Goal: Task Accomplishment & Management: Use online tool/utility

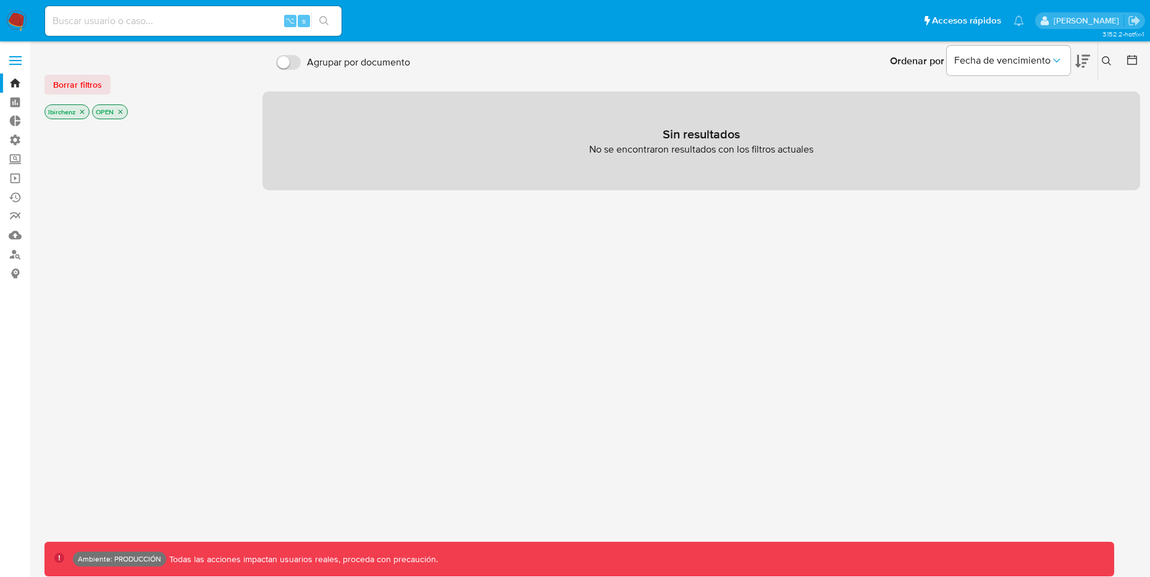
click at [120, 115] on icon "close-filter" at bounding box center [120, 111] width 7 height 7
click at [80, 116] on p "lbirchenz" at bounding box center [67, 112] width 44 height 14
click at [80, 112] on icon "close-filter" at bounding box center [81, 111] width 7 height 7
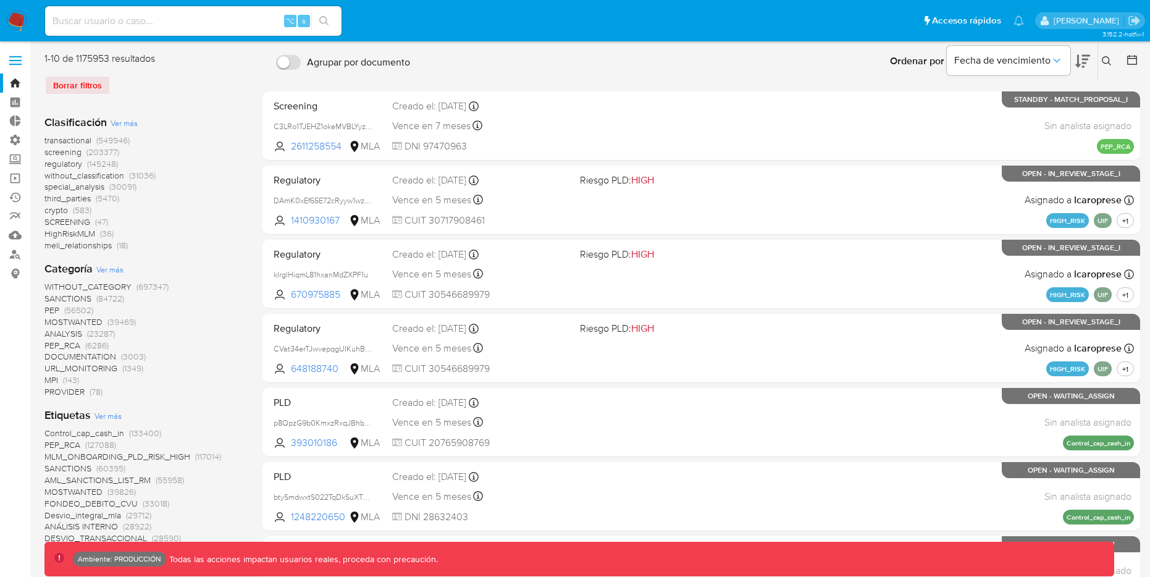
click at [1129, 57] on icon at bounding box center [1132, 60] width 12 height 12
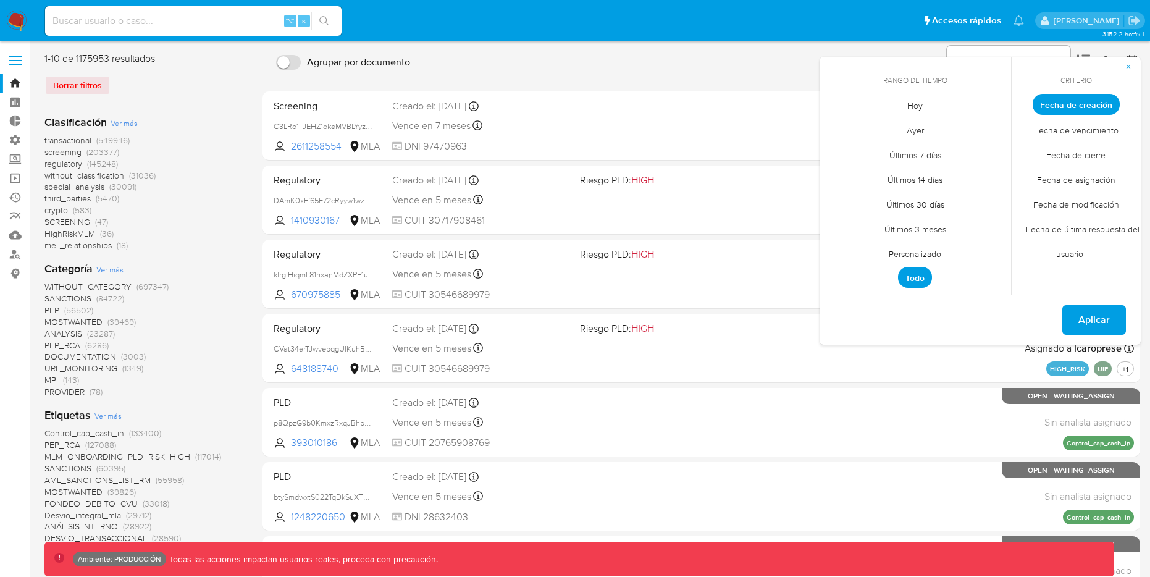
click at [903, 107] on span "Hoy" at bounding box center [915, 105] width 41 height 25
click at [1085, 318] on span "Aplicar" at bounding box center [1095, 319] width 32 height 27
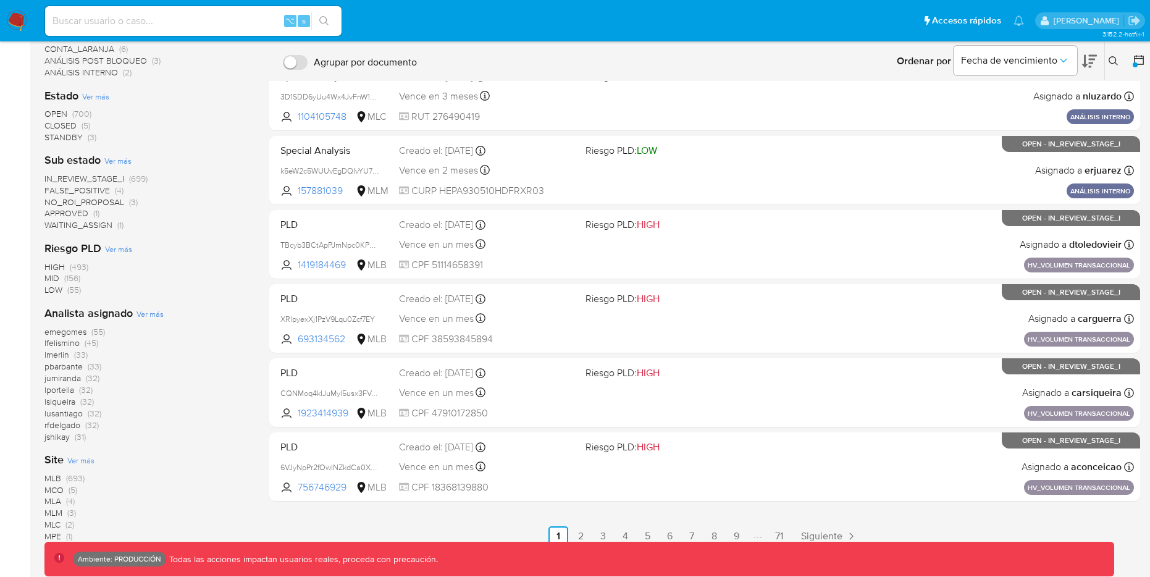
scroll to position [359, 0]
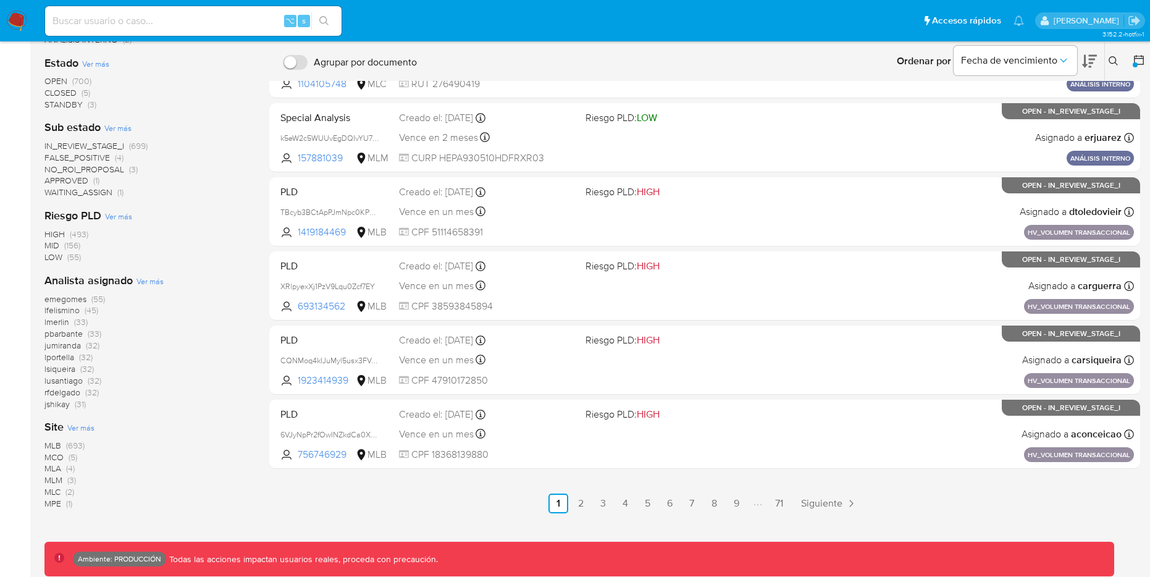
click at [57, 444] on span "MLB" at bounding box center [52, 445] width 17 height 12
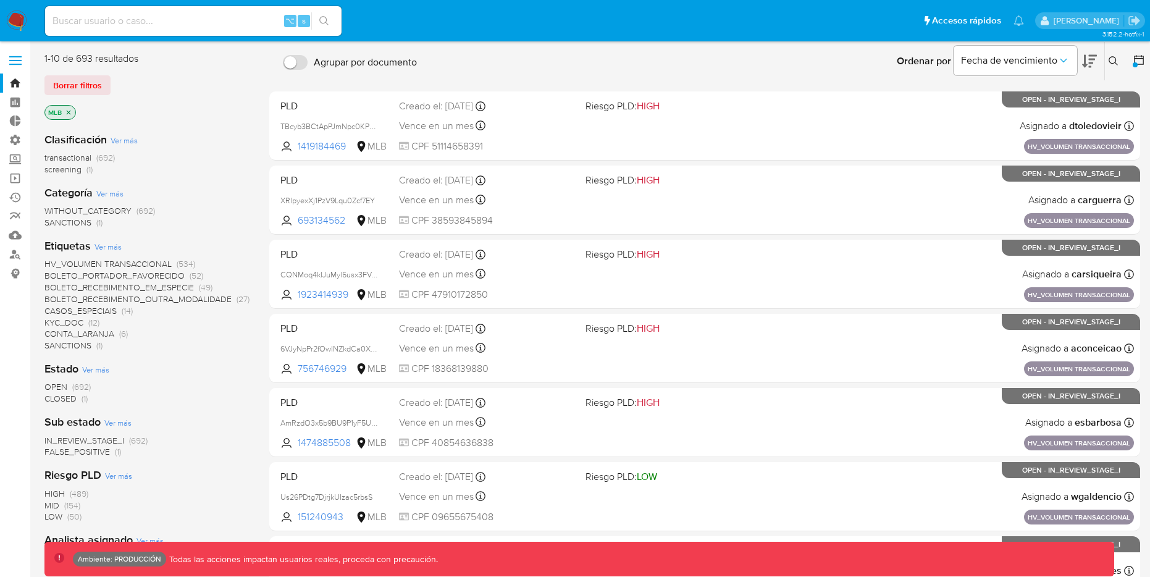
click at [164, 15] on input at bounding box center [193, 21] width 297 height 16
paste input "lxeYuuUGHI8dgGbQCmtqmlJI"
type input "lxeYuuUGHI8dgGbQCmtqmlJI"
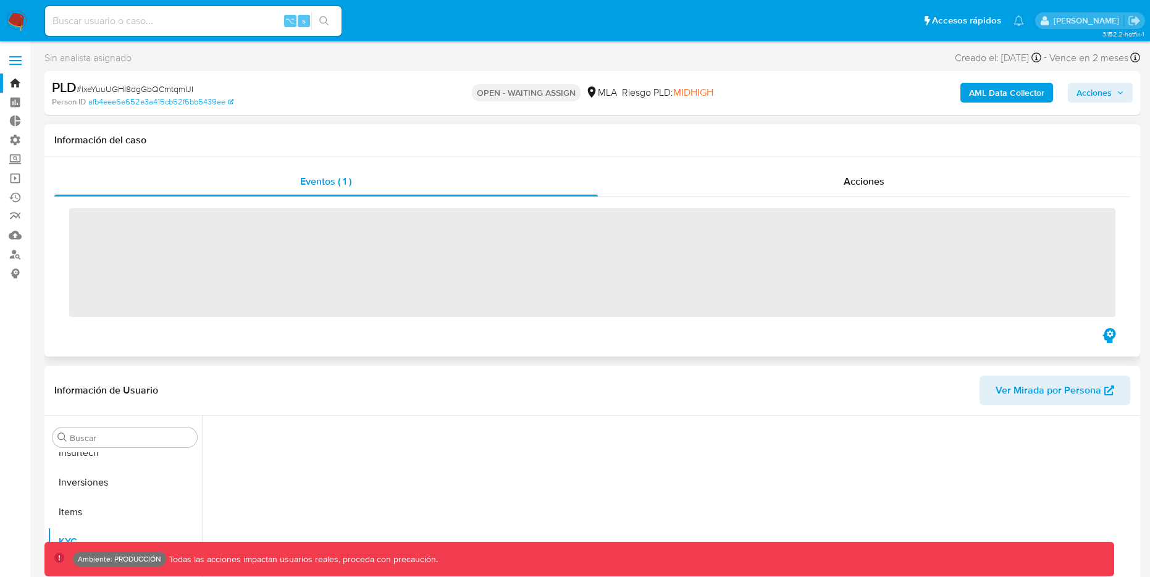
scroll to position [552, 0]
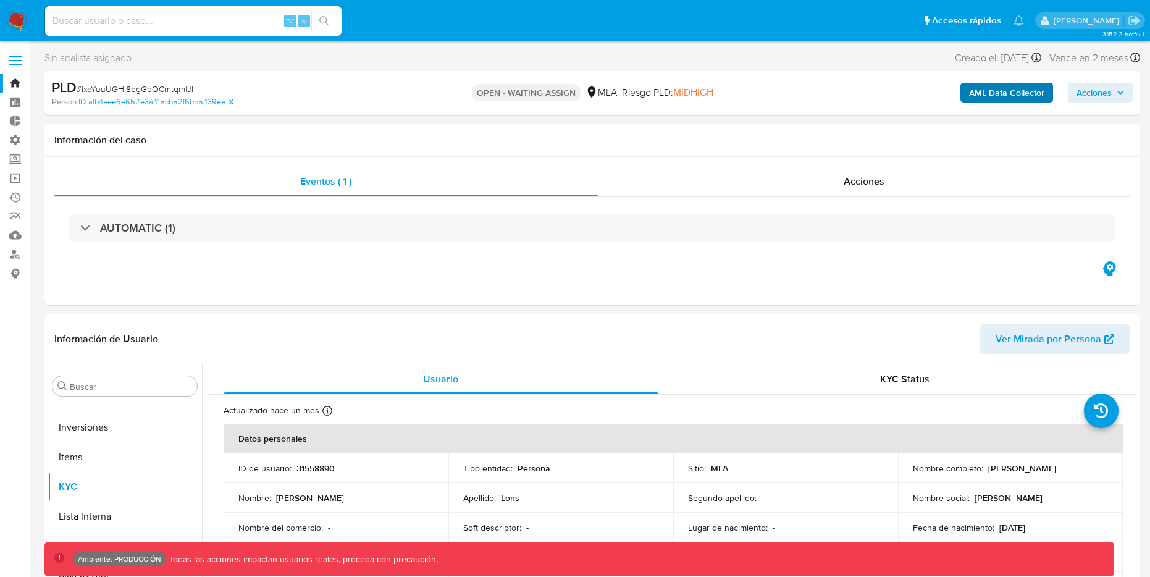
select select "10"
click at [1032, 98] on b "AML Data Collector" at bounding box center [1006, 93] width 75 height 20
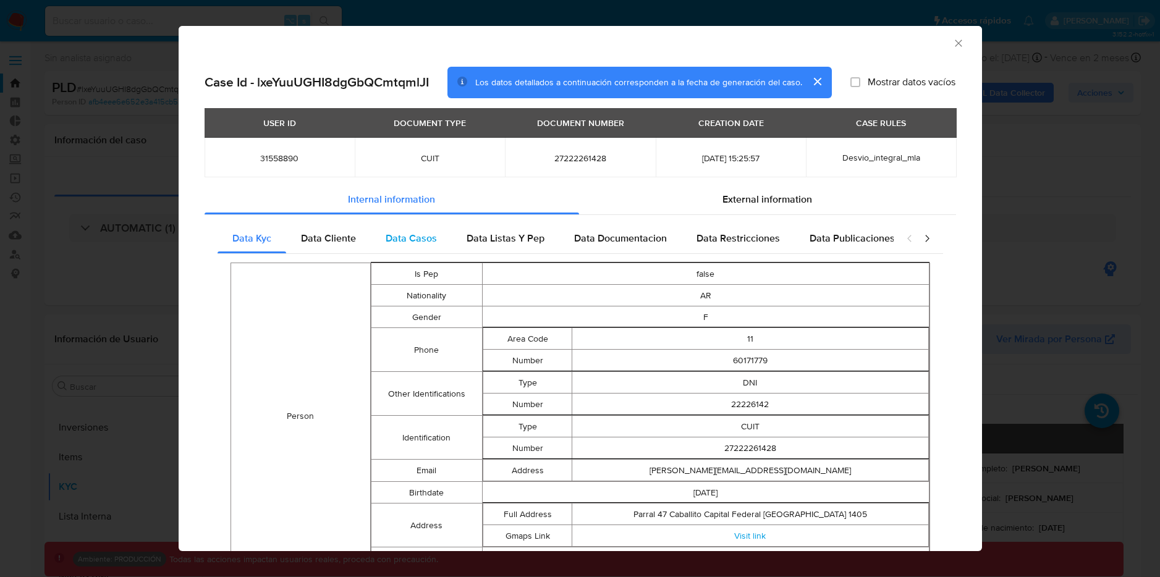
click at [405, 235] on span "Data Casos" at bounding box center [410, 238] width 51 height 14
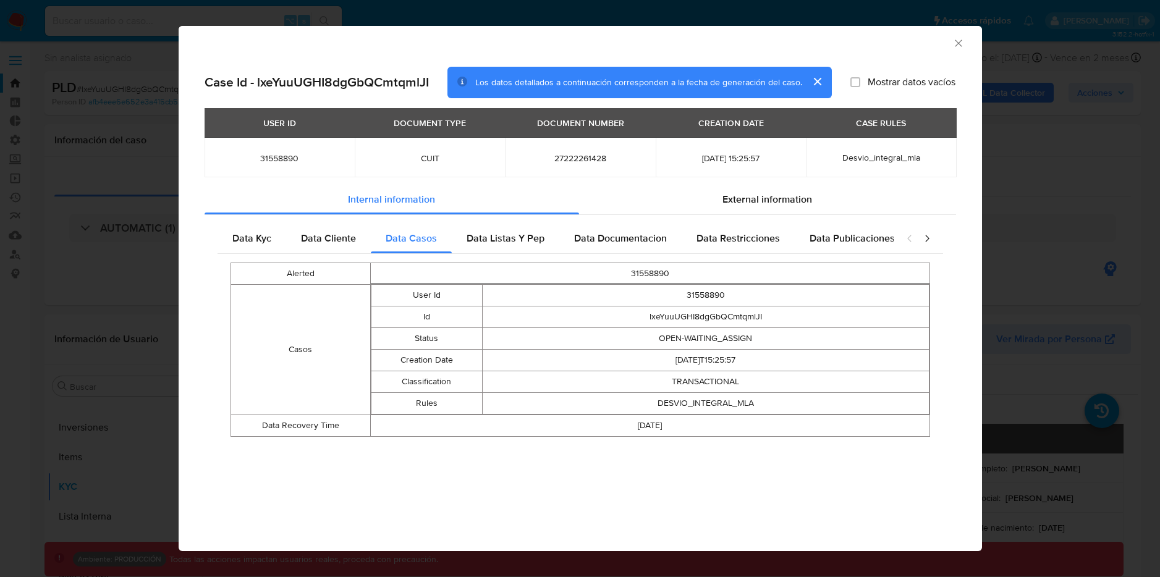
click at [951, 35] on div "AML Data Collector" at bounding box center [569, 42] width 765 height 14
click at [959, 40] on icon "Cerrar ventana" at bounding box center [958, 43] width 12 height 12
